Goal: Task Accomplishment & Management: Manage account settings

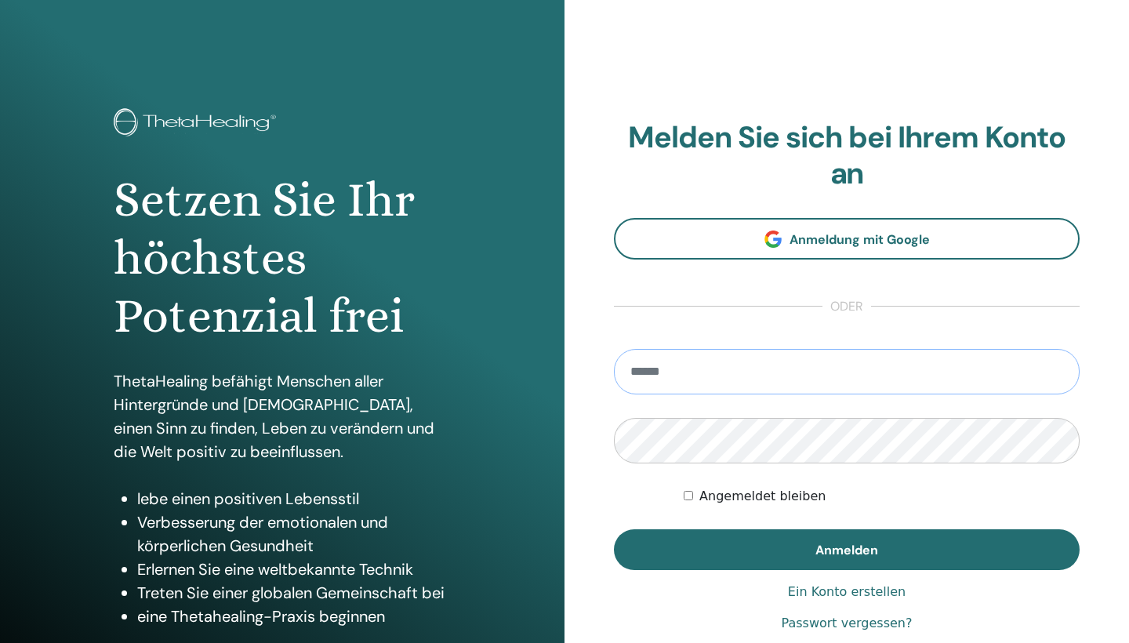
type input "**********"
click at [847, 549] on button "Anmelden" at bounding box center [847, 549] width 466 height 41
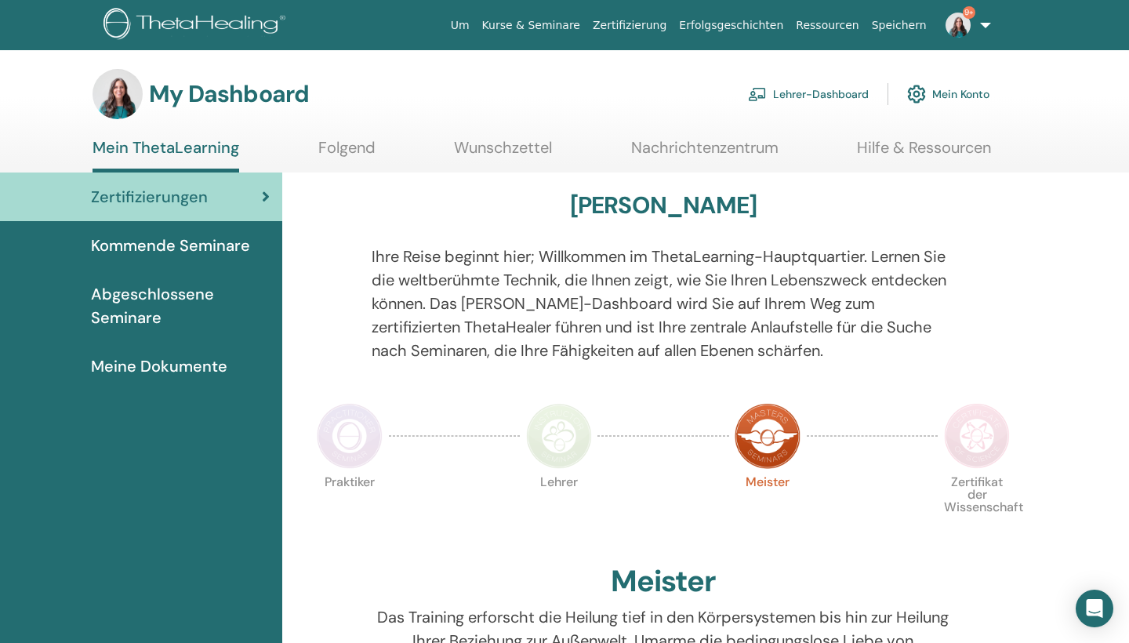
click at [782, 92] on link "Lehrer-Dashboard" at bounding box center [808, 94] width 121 height 34
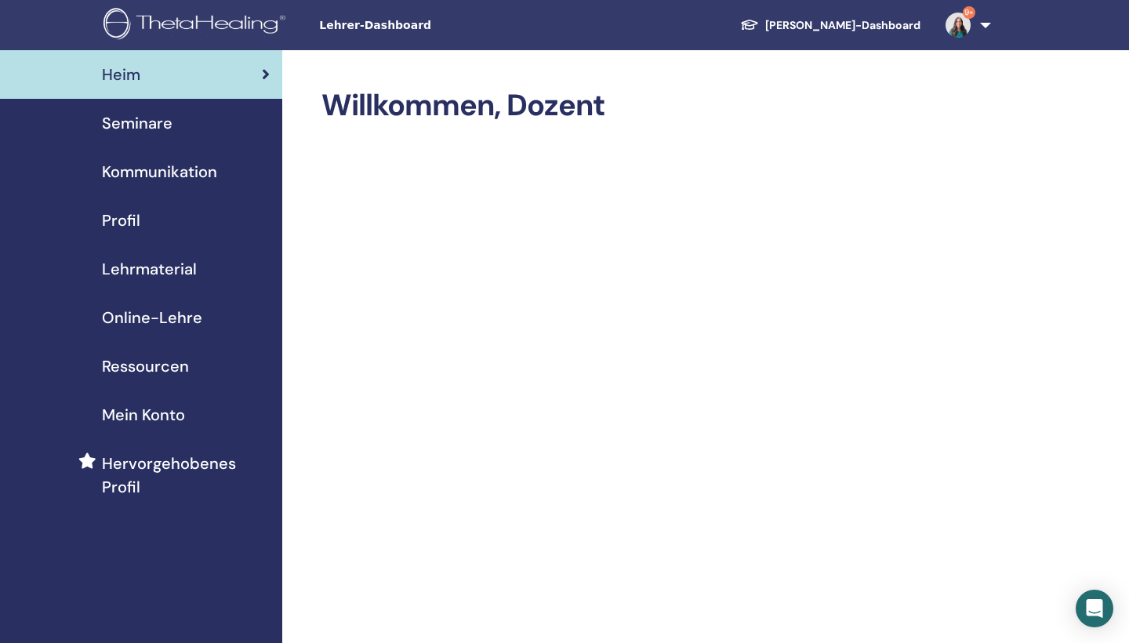
click at [169, 127] on span "Seminare" at bounding box center [137, 123] width 71 height 24
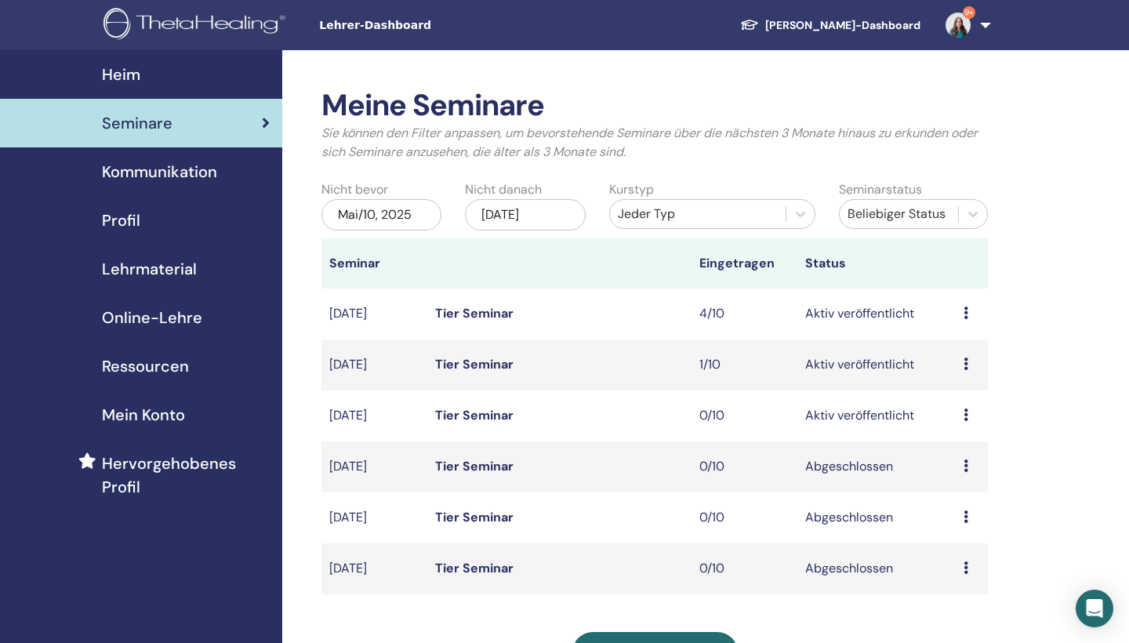
click at [496, 315] on link "Tier Seminar" at bounding box center [474, 313] width 78 height 16
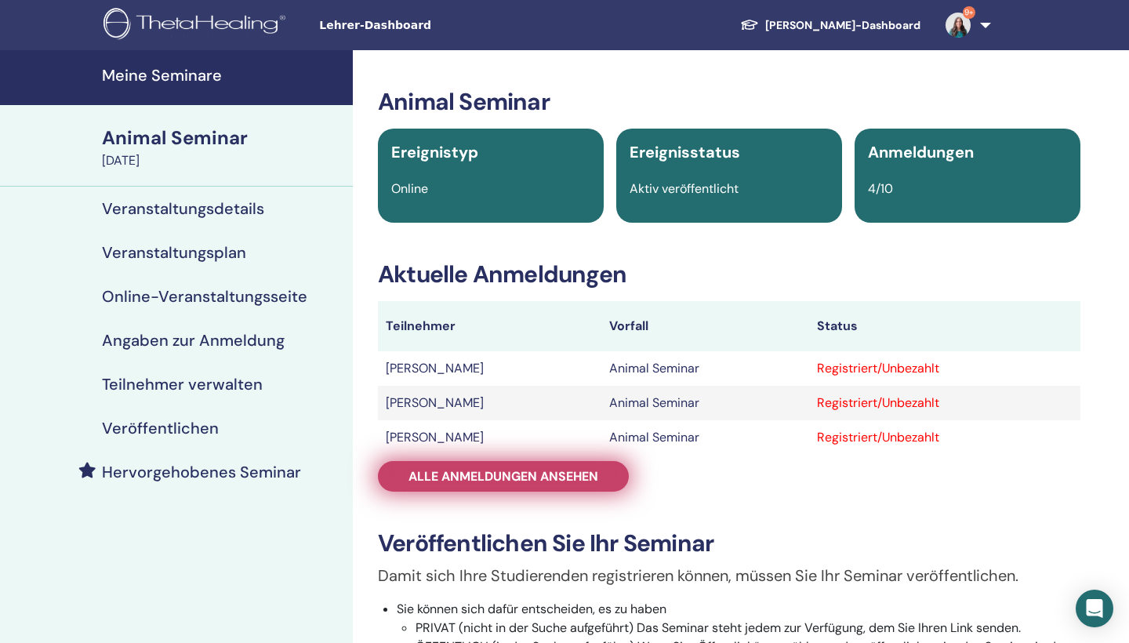
click at [565, 474] on span "Alle Anmeldungen ansehen" at bounding box center [503, 476] width 190 height 16
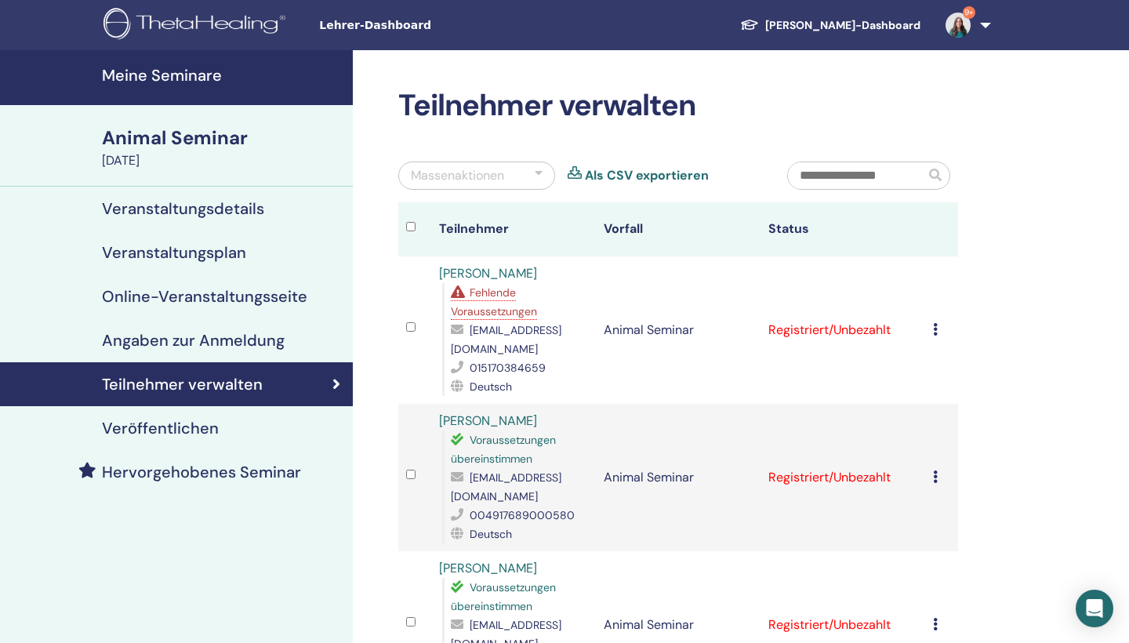
click at [931, 332] on td "Registrierung stornieren Keine automatische Zertifizierung durchführen Als beza…" at bounding box center [941, 329] width 33 height 147
click at [874, 329] on td "Registriert/Unbezahlt" at bounding box center [843, 329] width 165 height 147
click at [932, 330] on td "Registrierung stornieren Keine automatische Zertifizierung durchführen Als beza…" at bounding box center [941, 329] width 33 height 147
click at [936, 331] on icon at bounding box center [935, 329] width 5 height 13
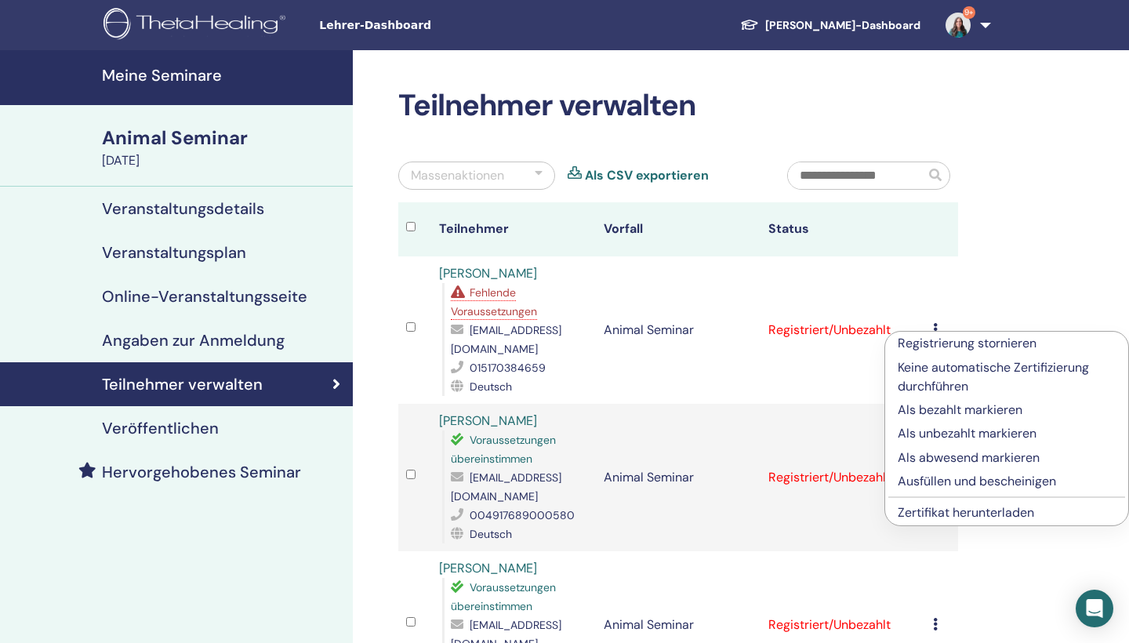
click at [940, 409] on p "Als bezahlt markieren" at bounding box center [1007, 410] width 218 height 19
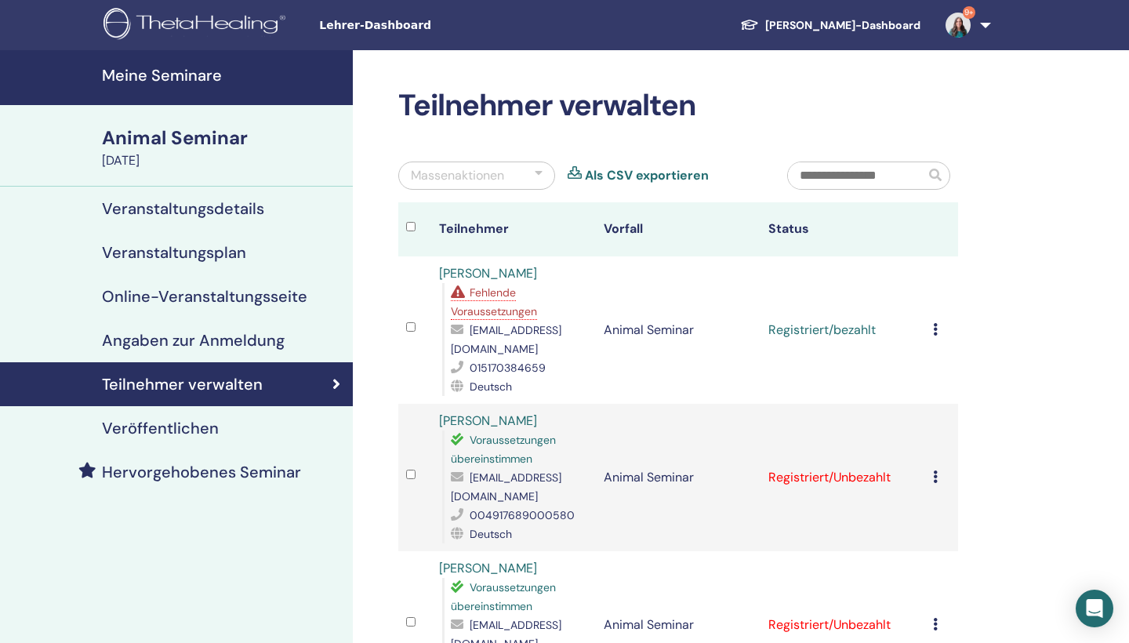
click at [938, 337] on div "Registrierung stornieren Keine automatische Zertifizierung durchführen Als beza…" at bounding box center [941, 330] width 17 height 19
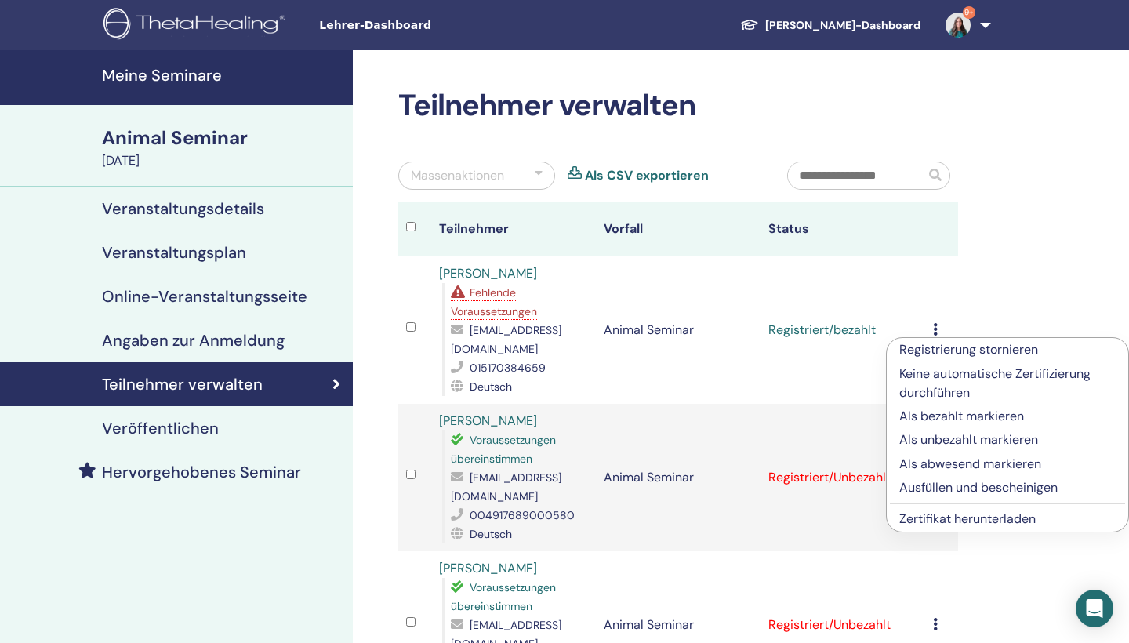
click at [958, 486] on p "Ausfüllen und bescheinigen" at bounding box center [1007, 487] width 216 height 19
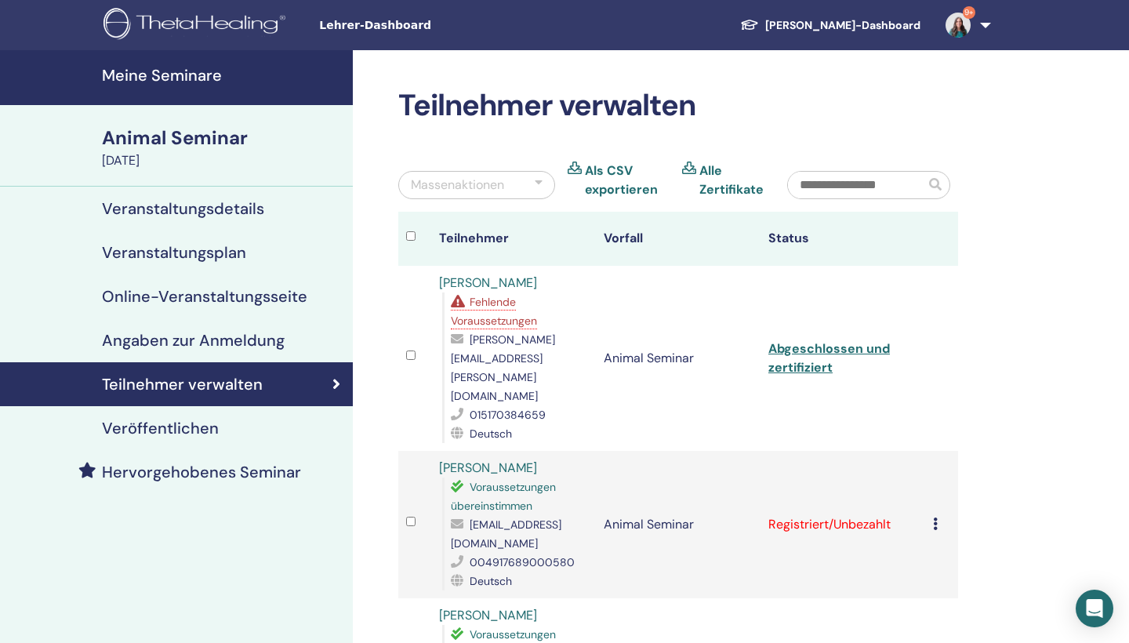
scroll to position [15, 0]
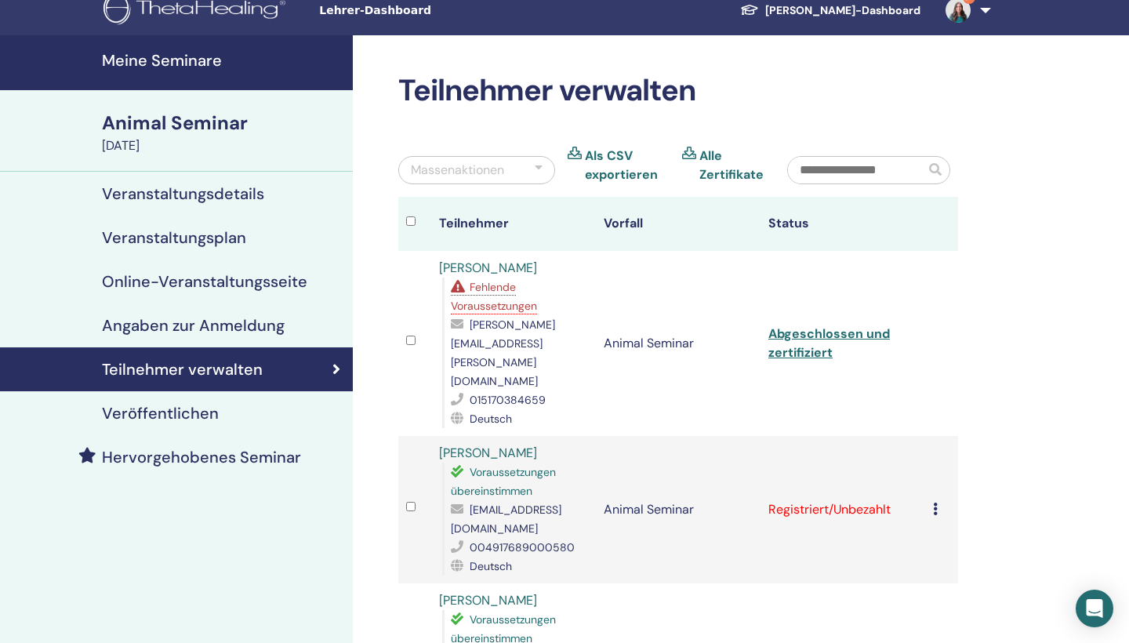
click at [935, 503] on icon at bounding box center [935, 509] width 5 height 13
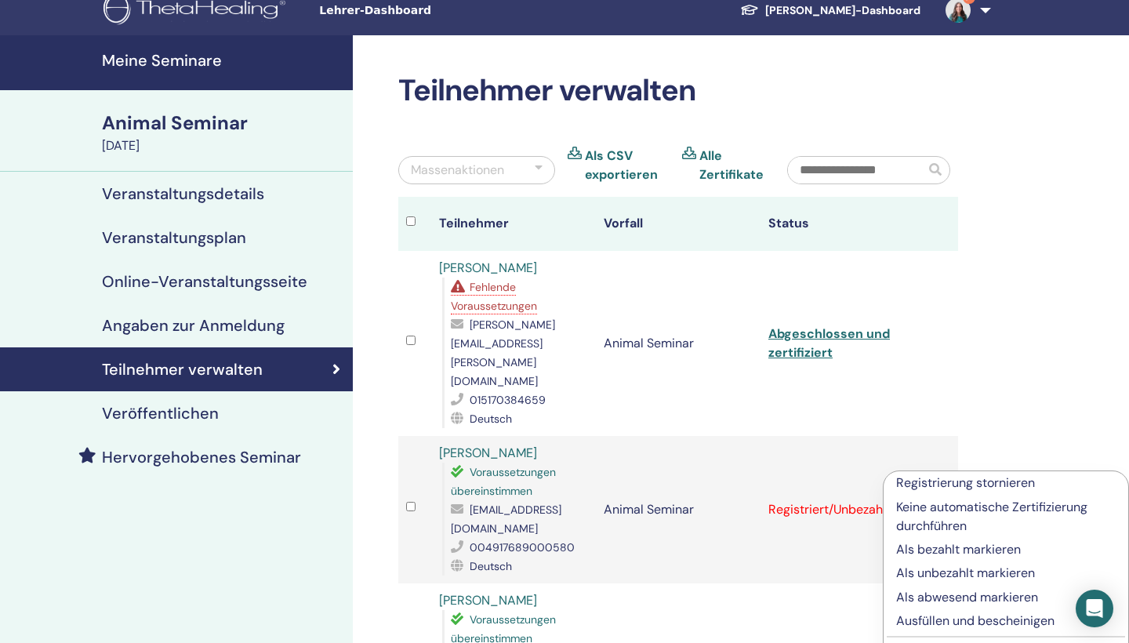
click at [948, 546] on p "Als bezahlt markieren" at bounding box center [1006, 549] width 220 height 19
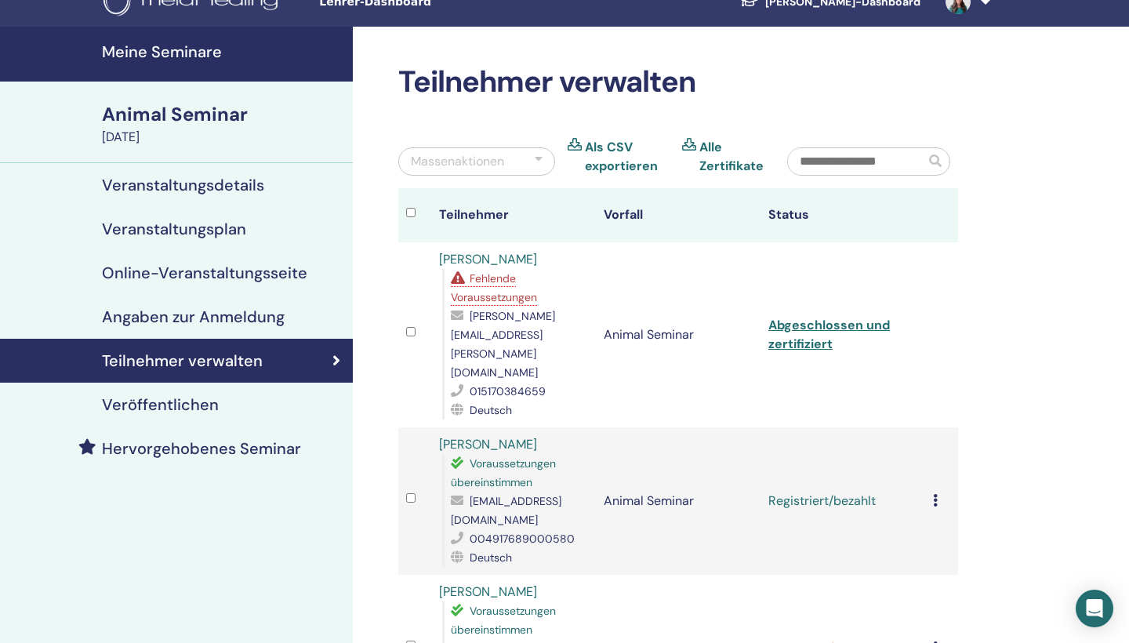
scroll to position [53, 0]
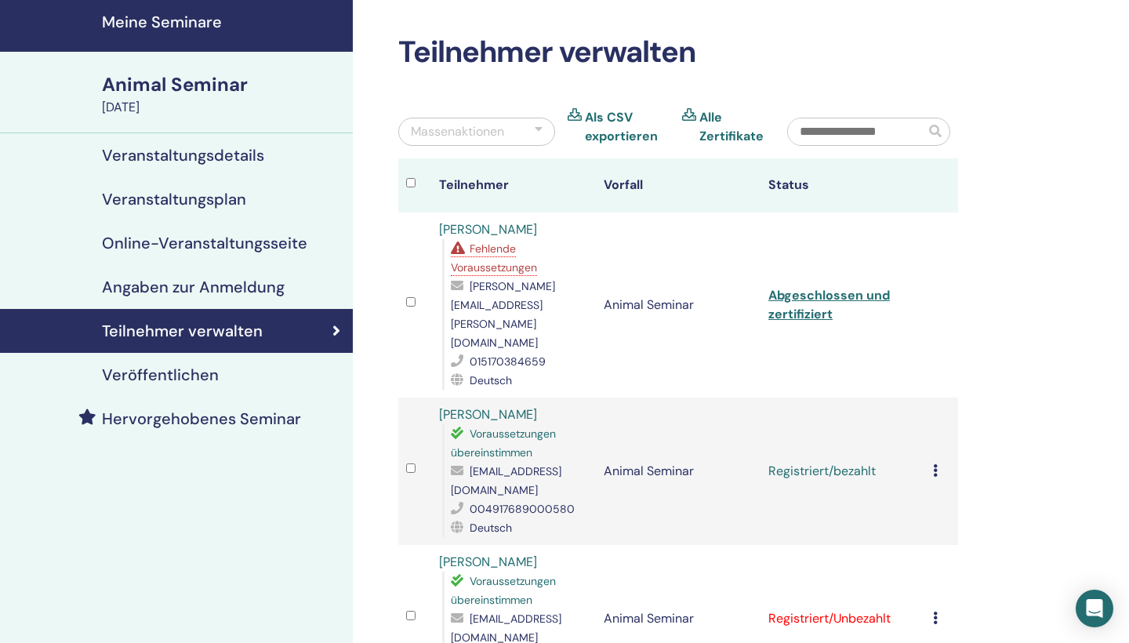
click at [935, 464] on icon at bounding box center [935, 470] width 5 height 13
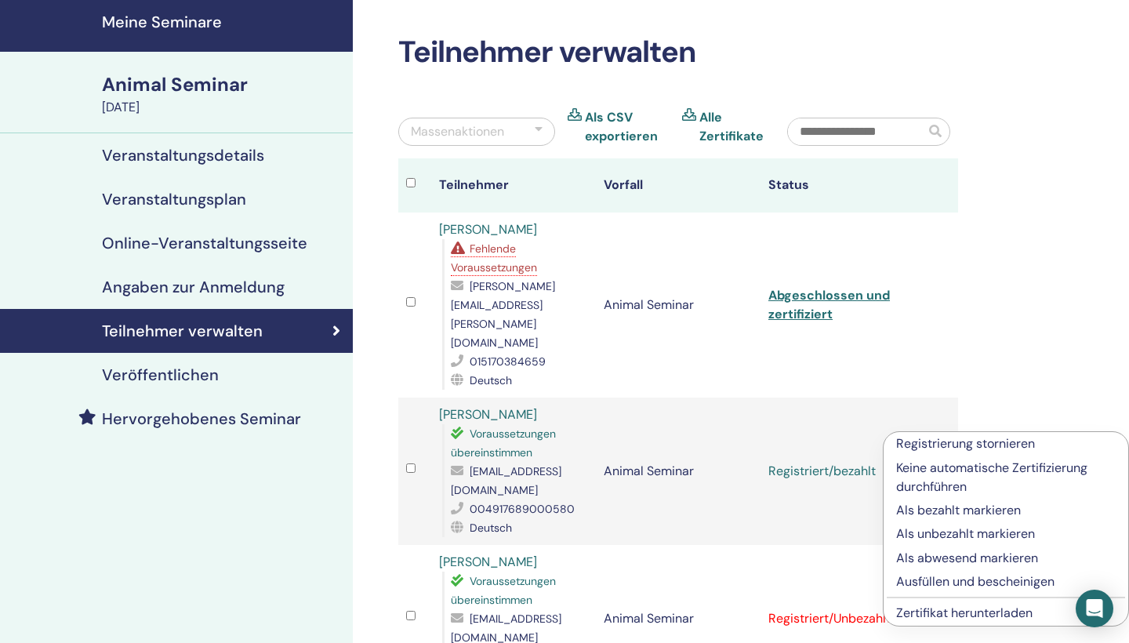
click at [949, 579] on p "Ausfüllen und bescheinigen" at bounding box center [1006, 581] width 220 height 19
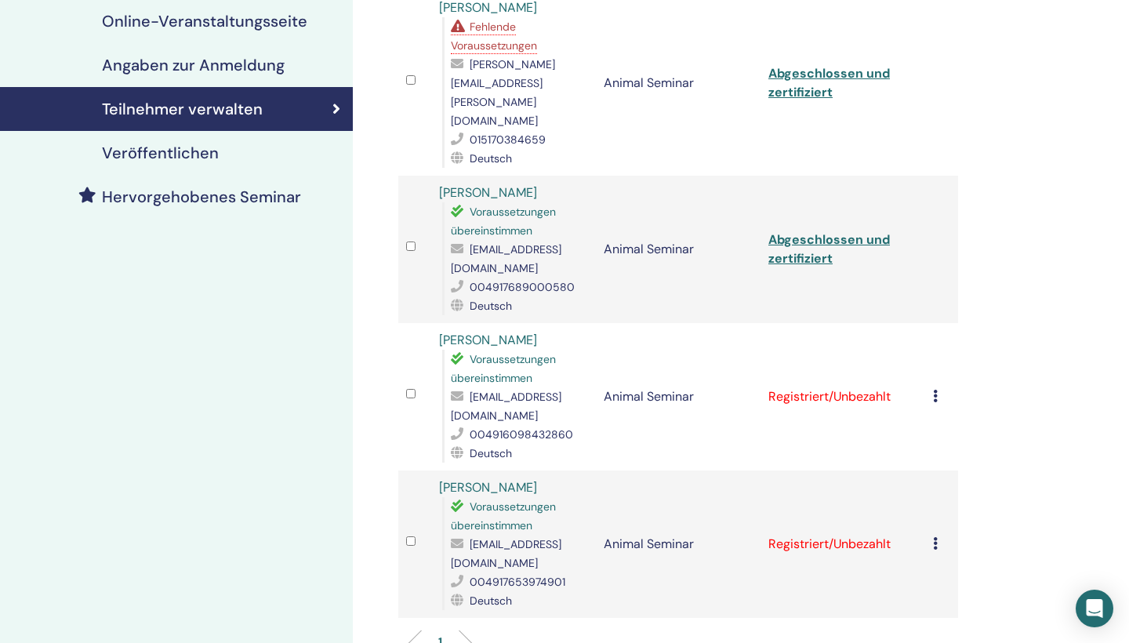
scroll to position [293, 0]
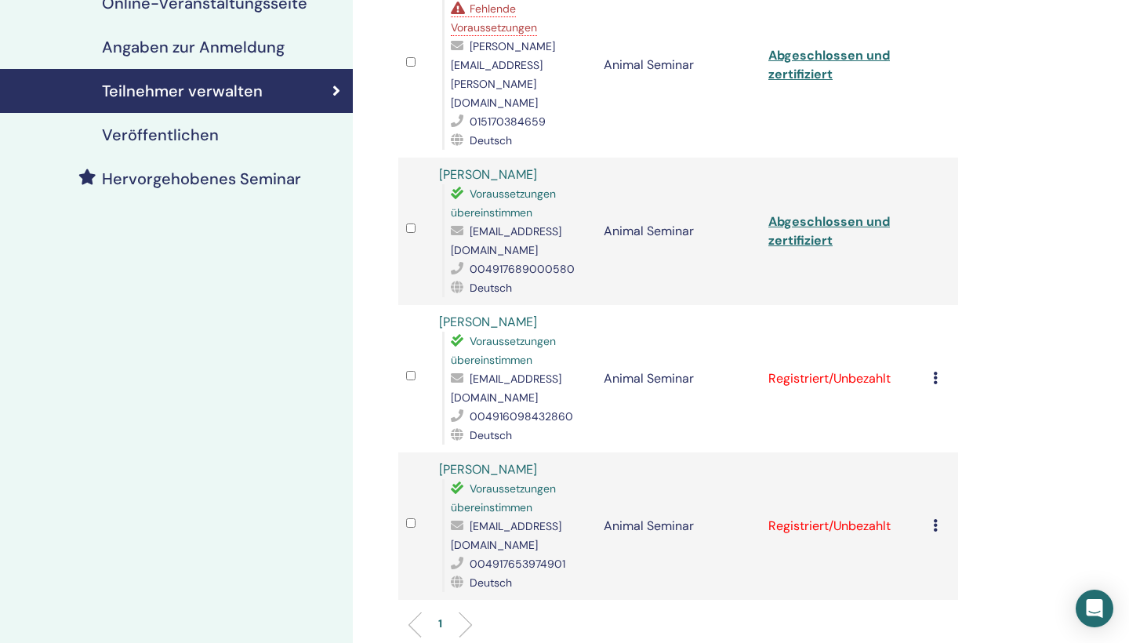
click at [931, 345] on td "Registrierung stornieren Keine automatische Zertifizierung durchführen Als beza…" at bounding box center [941, 378] width 33 height 147
click at [933, 372] on icon at bounding box center [935, 378] width 5 height 13
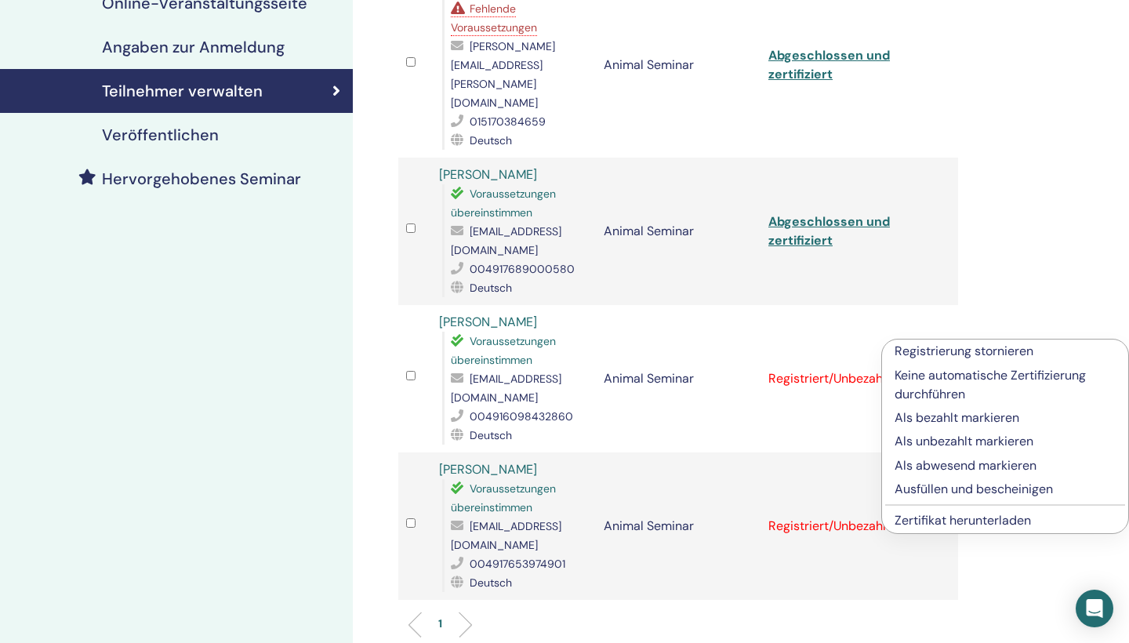
click at [937, 417] on p "Als bezahlt markieren" at bounding box center [1005, 417] width 221 height 19
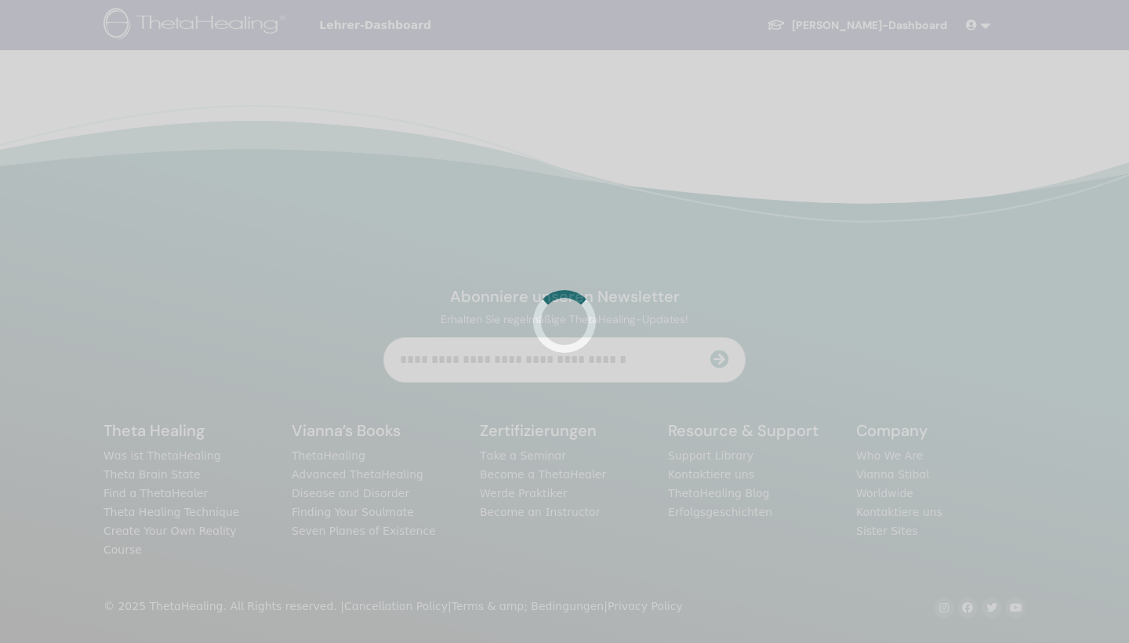
scroll to position [293, 0]
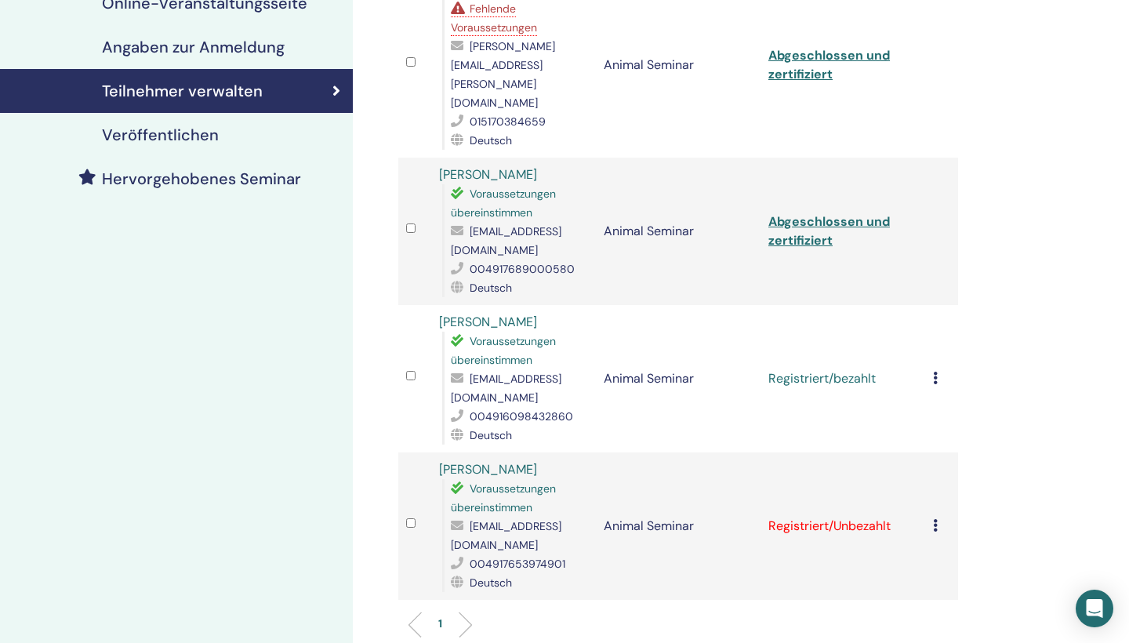
click at [935, 372] on icon at bounding box center [935, 378] width 5 height 13
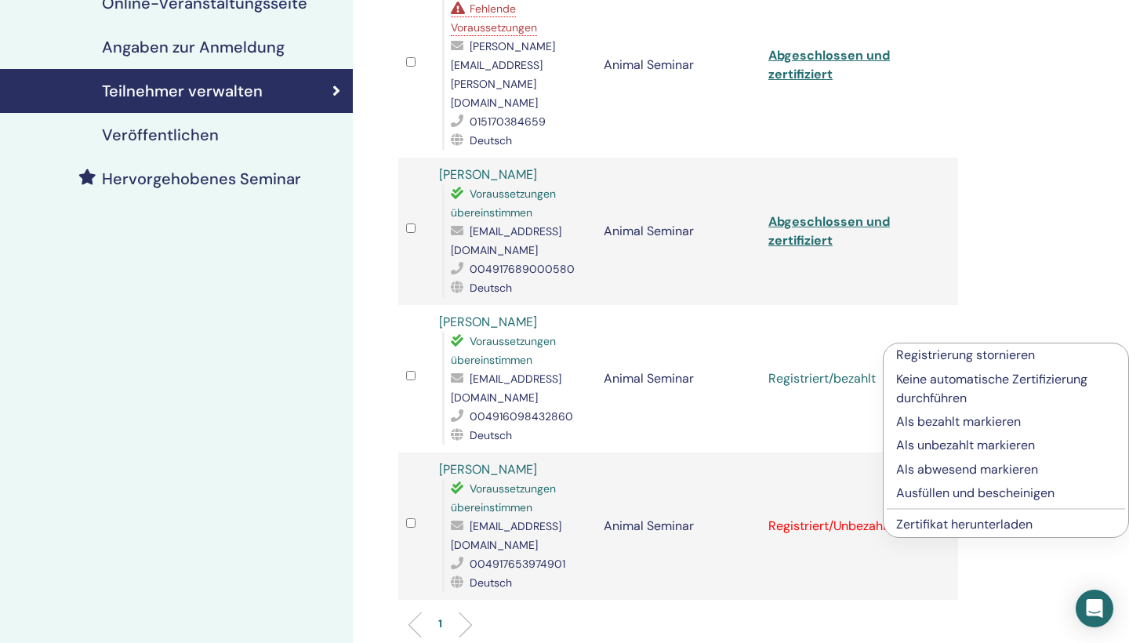
click at [955, 491] on p "Ausfüllen und bescheinigen" at bounding box center [1006, 493] width 220 height 19
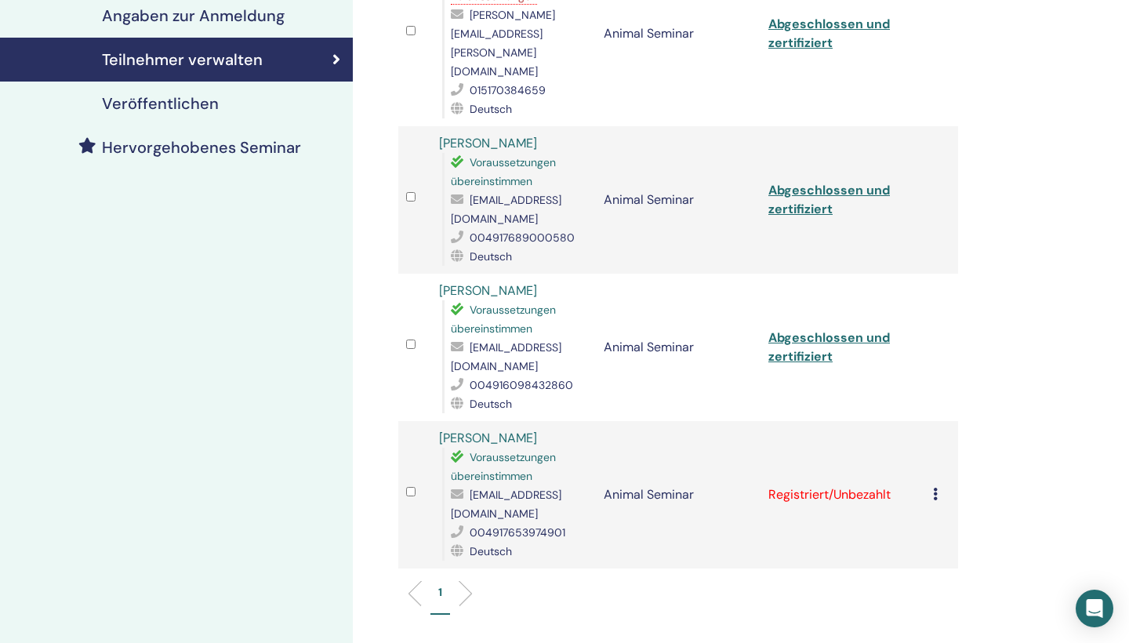
scroll to position [343, 0]
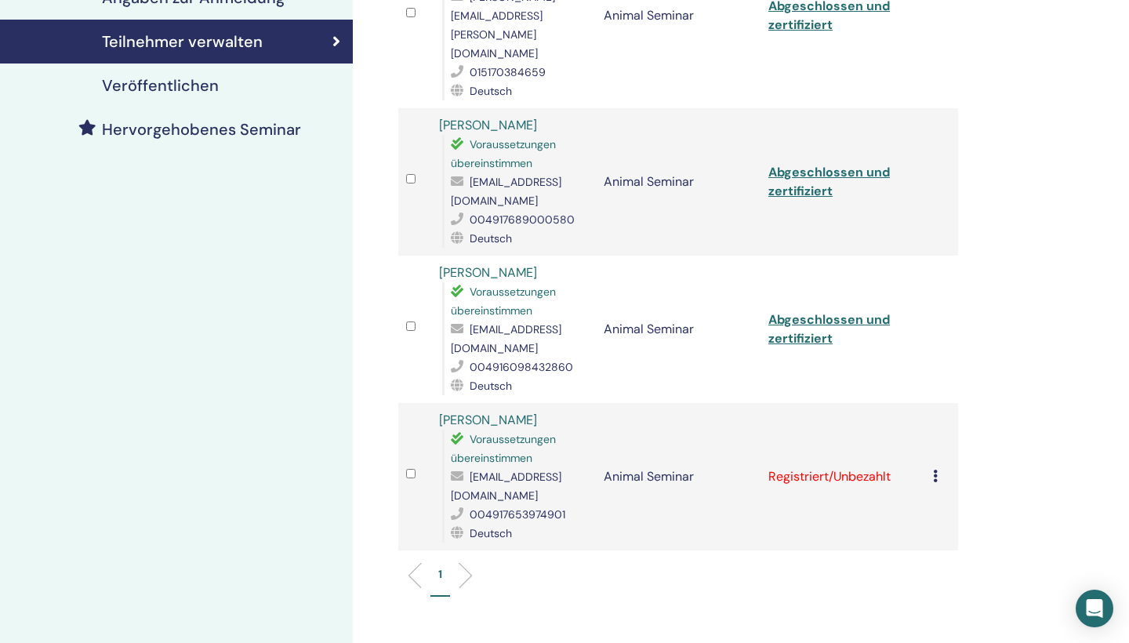
click at [934, 470] on icon at bounding box center [935, 476] width 5 height 13
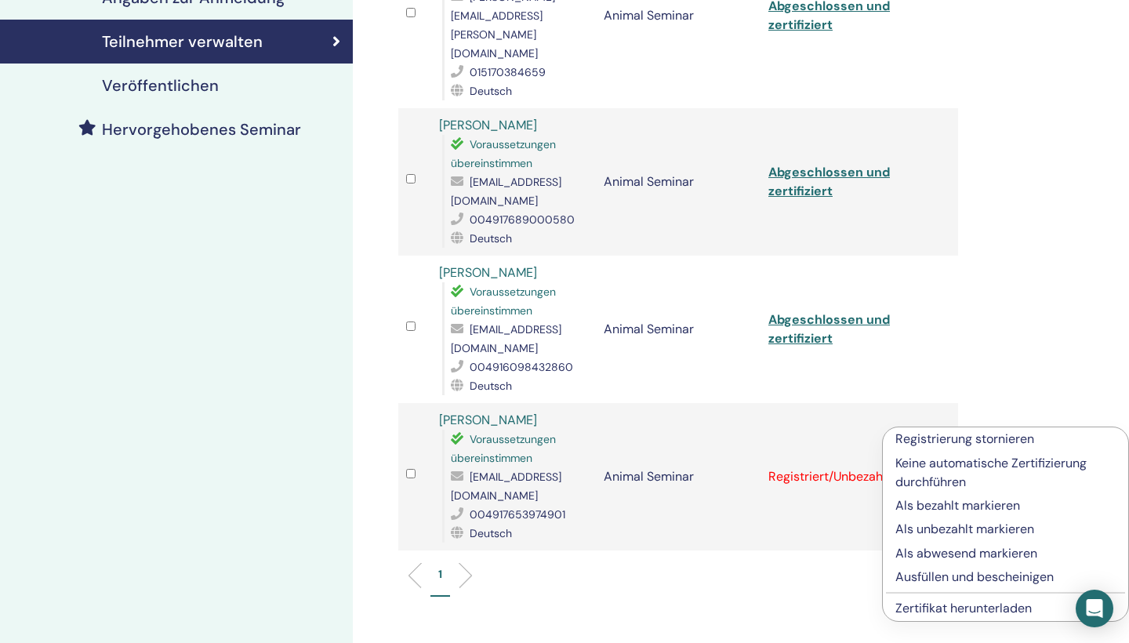
click at [946, 510] on p "Als bezahlt markieren" at bounding box center [1005, 505] width 220 height 19
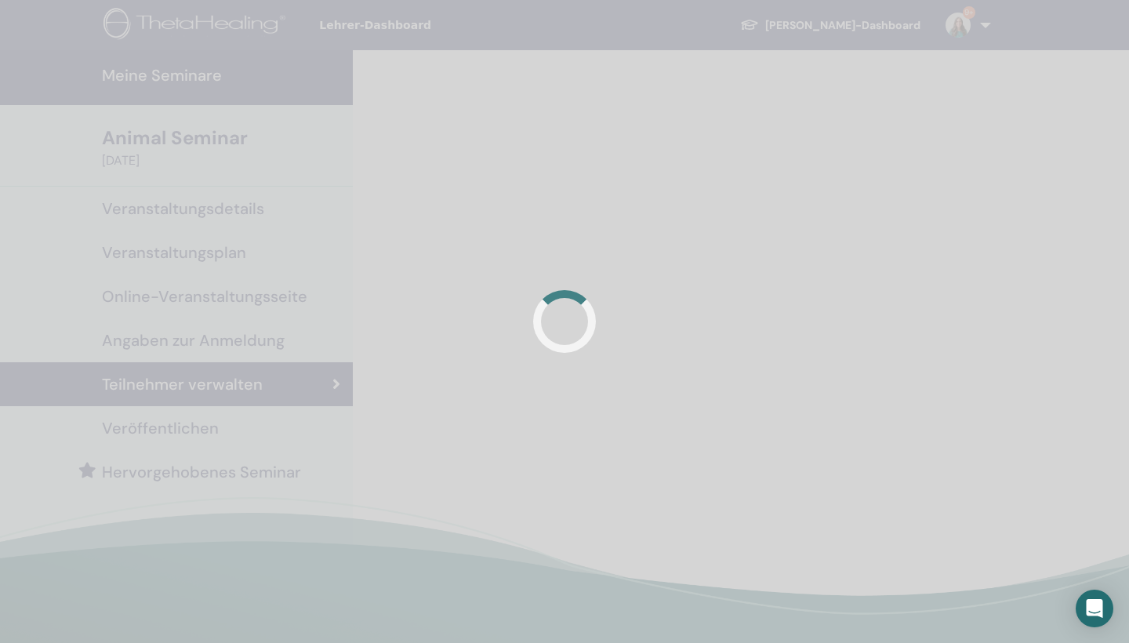
scroll to position [343, 0]
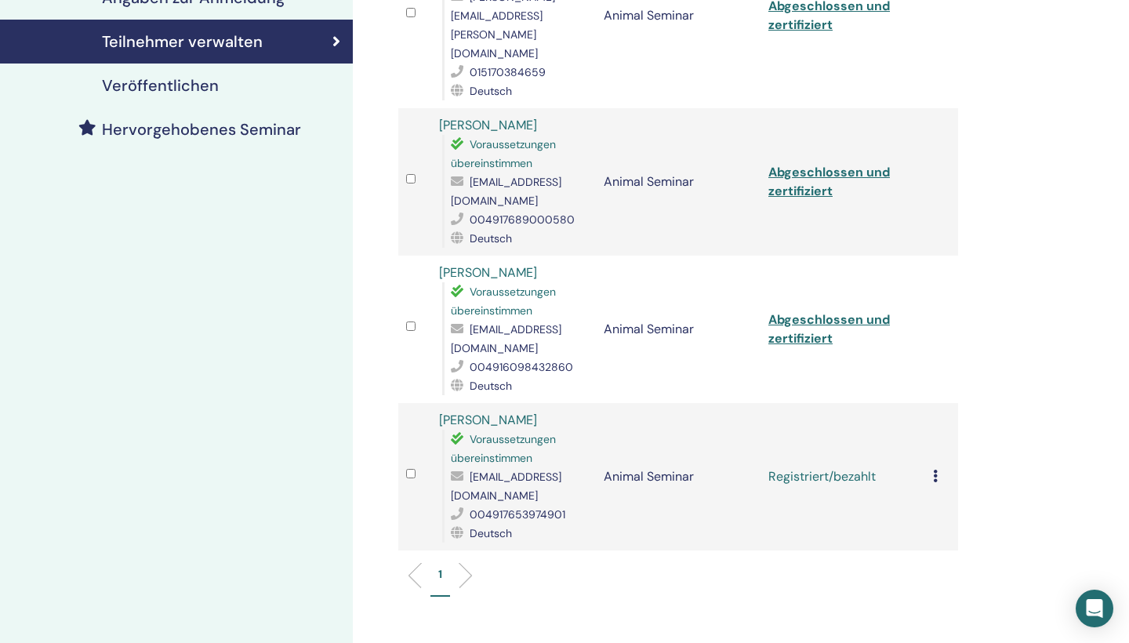
click at [933, 467] on div "Registrierung stornieren Keine automatische Zertifizierung durchführen Als beza…" at bounding box center [941, 476] width 17 height 19
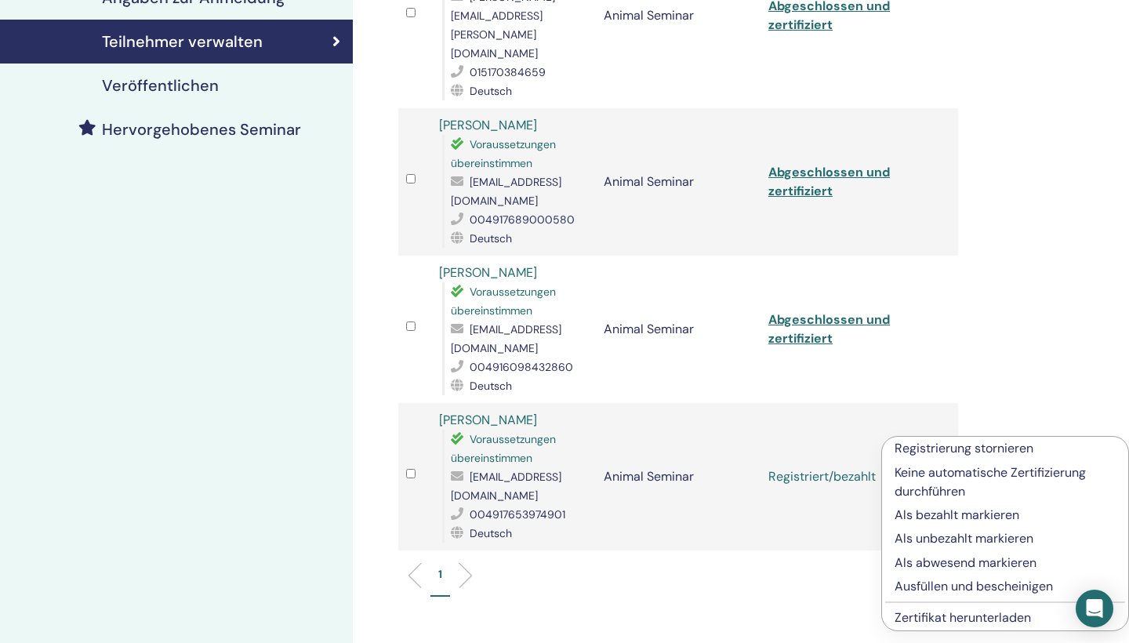
click at [948, 583] on p "Ausfüllen und bescheinigen" at bounding box center [1005, 586] width 221 height 19
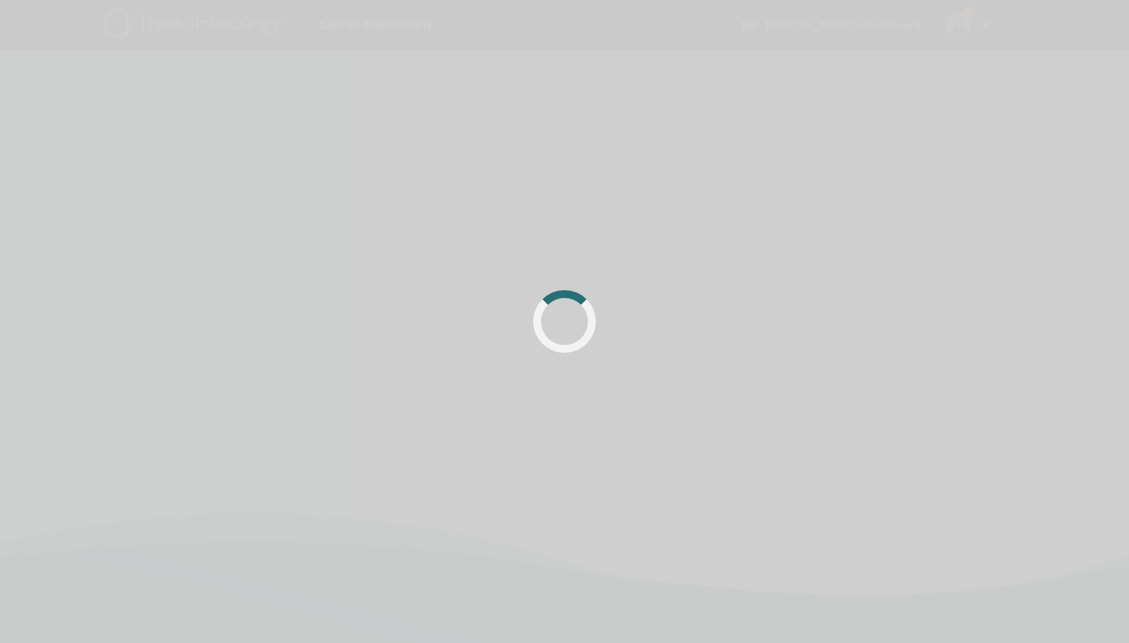
scroll to position [343, 0]
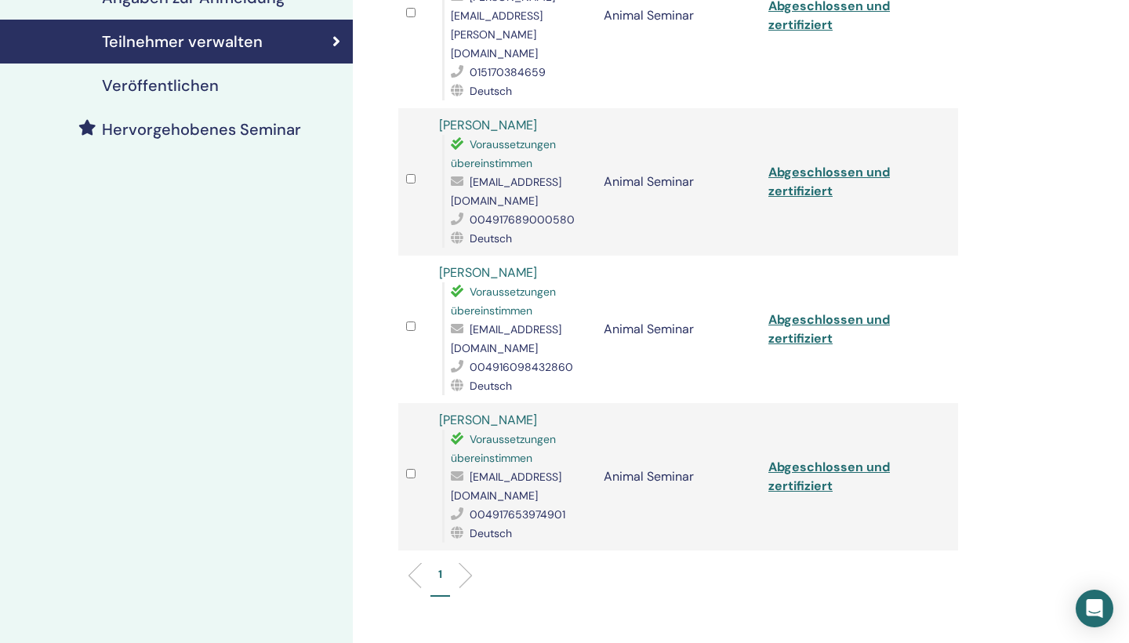
click at [485, 412] on link "[PERSON_NAME]" at bounding box center [488, 420] width 98 height 16
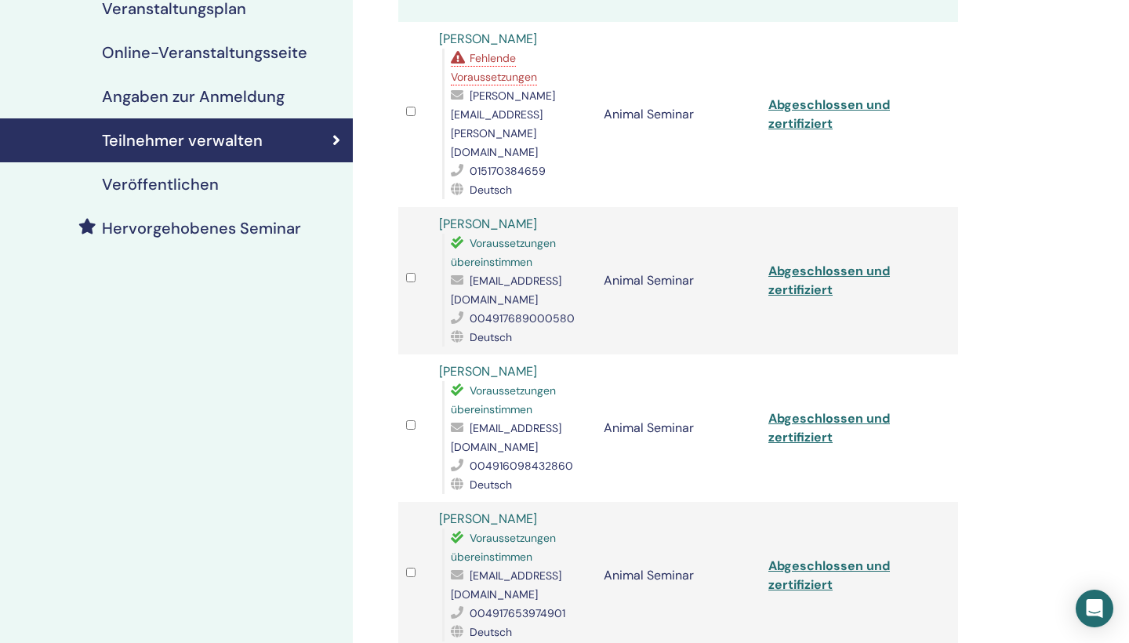
scroll to position [267, 0]
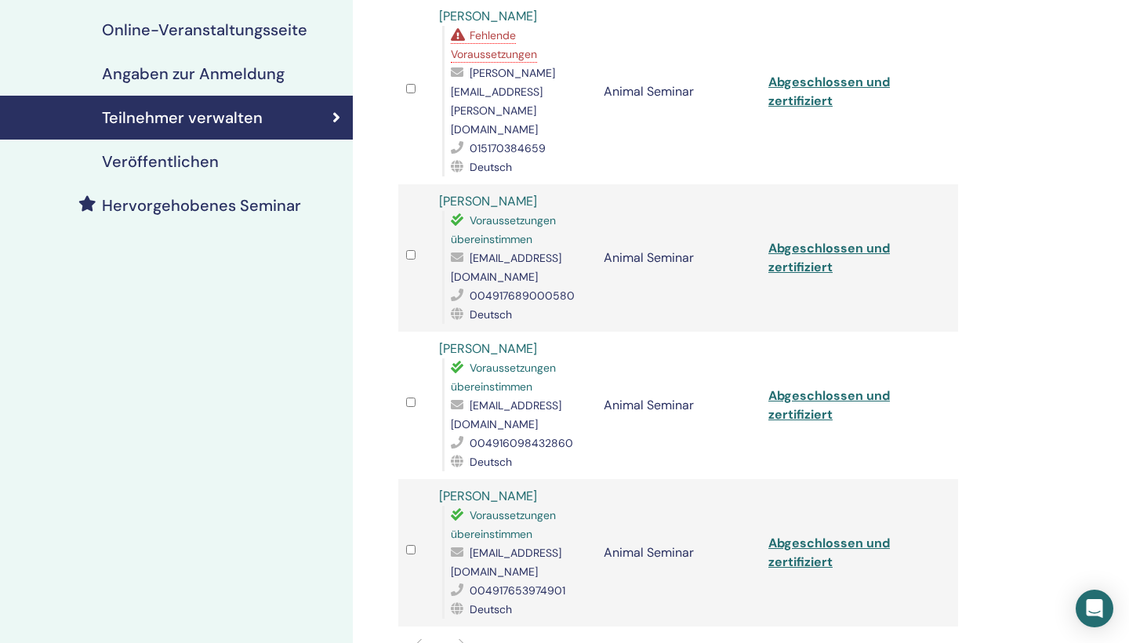
click at [505, 340] on link "[PERSON_NAME]" at bounding box center [488, 348] width 98 height 16
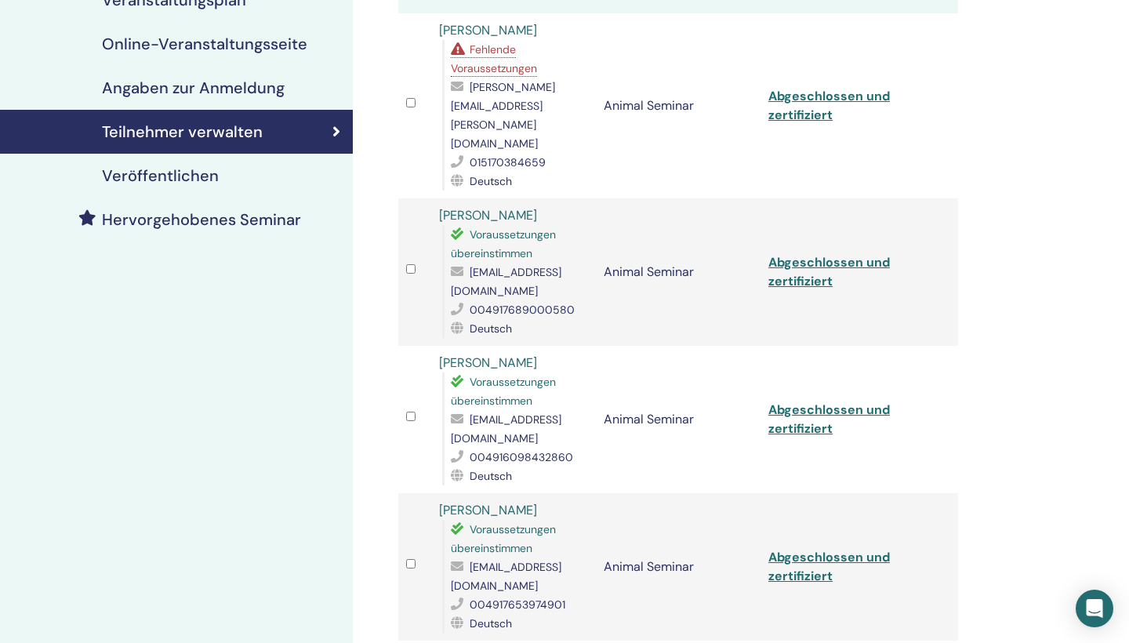
scroll to position [220, 0]
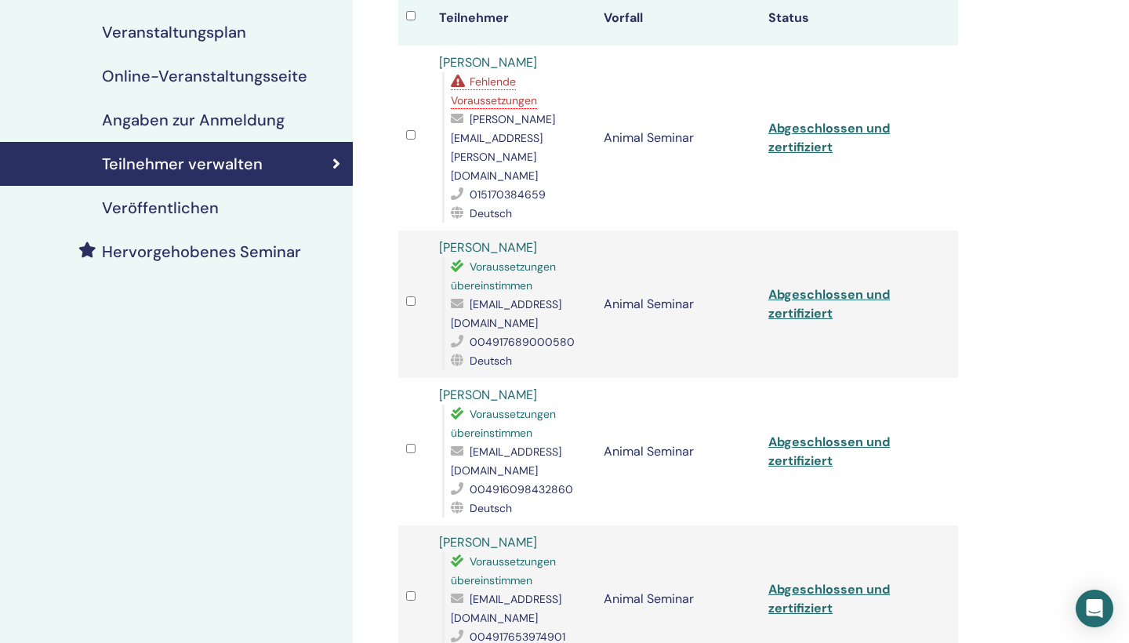
click at [509, 239] on link "[PERSON_NAME]" at bounding box center [488, 247] width 98 height 16
